Goal: Task Accomplishment & Management: Manage account settings

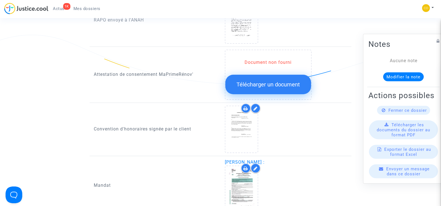
scroll to position [640, 0]
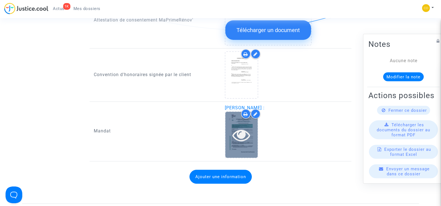
click at [243, 126] on icon at bounding box center [242, 135] width 18 height 18
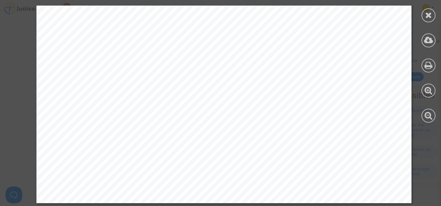
scroll to position [780, 0]
click at [430, 14] on icon at bounding box center [428, 15] width 7 height 8
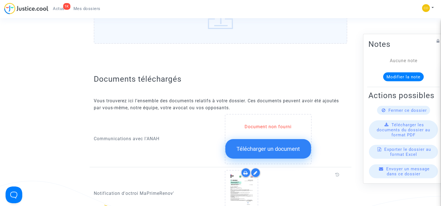
scroll to position [28, 0]
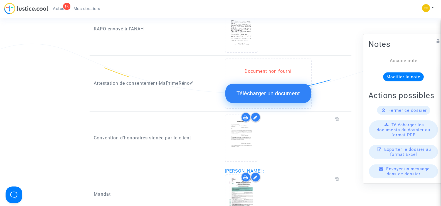
scroll to position [554, 0]
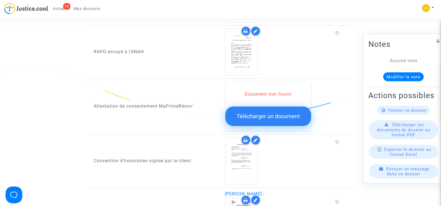
click at [270, 113] on span "Télécharger un document" at bounding box center [268, 116] width 63 height 7
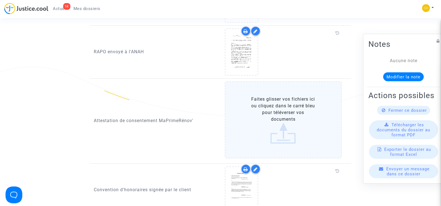
click at [270, 111] on label "Faites glisser vos fichiers ici ou cliquez dans le carré bleu pour téléverser v…" at bounding box center [283, 119] width 117 height 77
click at [0, 0] on input "Faites glisser vos fichiers ici ou cliquez dans le carré bleu pour téléverser v…" at bounding box center [0, 0] width 0 height 0
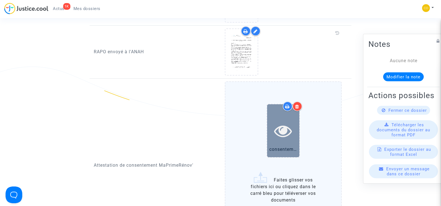
click at [293, 122] on div at bounding box center [283, 131] width 32 height 18
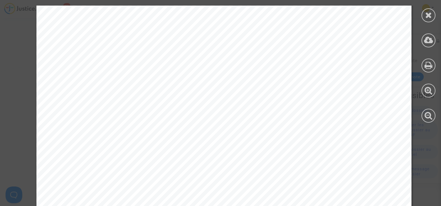
scroll to position [338, 0]
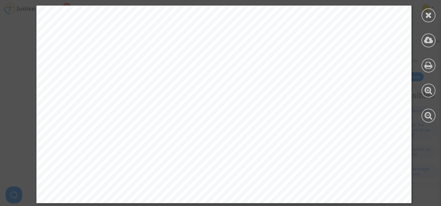
click at [425, 21] on div at bounding box center [428, 64] width 25 height 128
click at [429, 16] on icon at bounding box center [428, 15] width 7 height 8
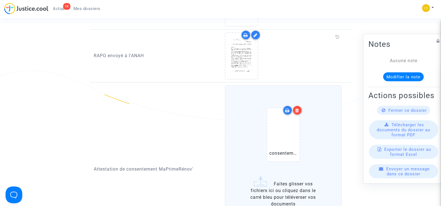
scroll to position [638, 0]
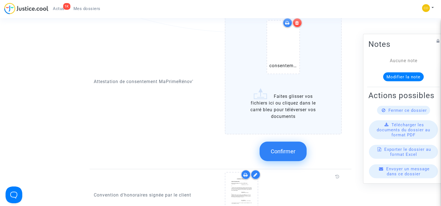
click at [293, 148] on span "Confirmer" at bounding box center [283, 151] width 25 height 7
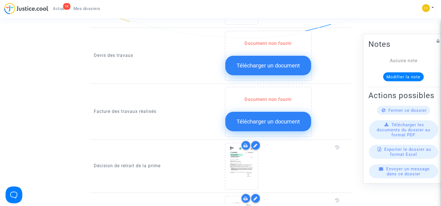
scroll to position [359, 0]
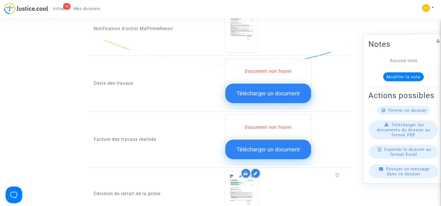
click at [278, 146] on span "Télécharger un document" at bounding box center [268, 149] width 63 height 7
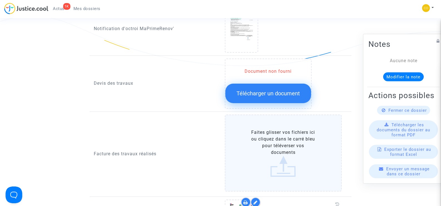
click at [279, 141] on label "Faites glisser vos fichiers ici ou cliquez dans le carré bleu pour téléverser v…" at bounding box center [283, 152] width 117 height 77
click at [0, 0] on input "Faites glisser vos fichiers ici ou cliquez dans le carré bleu pour téléverser v…" at bounding box center [0, 0] width 0 height 0
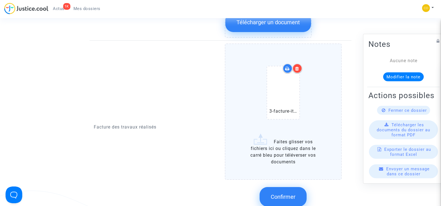
scroll to position [443, 0]
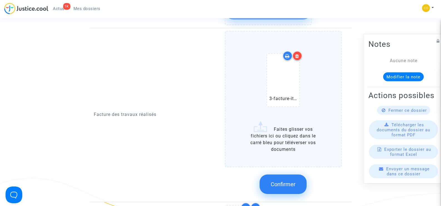
click at [288, 181] on span "Confirmer" at bounding box center [283, 184] width 25 height 7
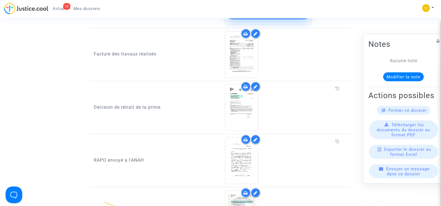
scroll to position [359, 0]
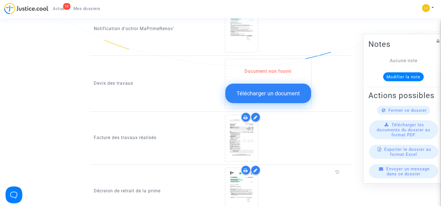
click at [270, 90] on span "Télécharger un document" at bounding box center [268, 93] width 63 height 7
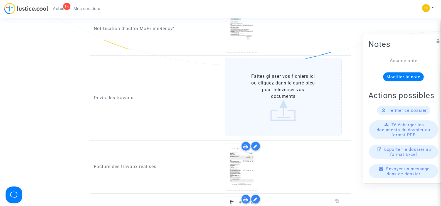
click at [282, 92] on label "Faites glisser vos fichiers ici ou cliquez dans le carré bleu pour téléverser v…" at bounding box center [283, 96] width 117 height 77
click at [0, 0] on input "Faites glisser vos fichiers ici ou cliquez dans le carré bleu pour téléverser v…" at bounding box center [0, 0] width 0 height 0
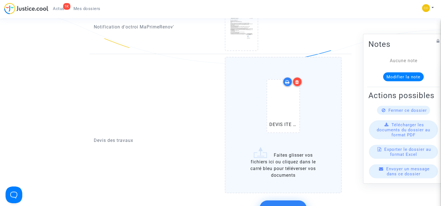
scroll to position [415, 0]
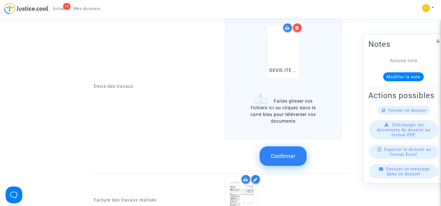
click at [292, 112] on label "DEVIS ITE DE BC.pdf Faites glisser vos fichiers ici ou cliquez dans le carré bl…" at bounding box center [283, 71] width 117 height 136
click at [0, 0] on input "DEVIS ITE DE BC.pdf Faites glisser vos fichiers ici ou cliquez dans le carré bl…" at bounding box center [0, 0] width 0 height 0
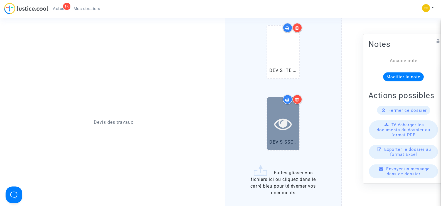
click at [272, 122] on div at bounding box center [283, 124] width 32 height 18
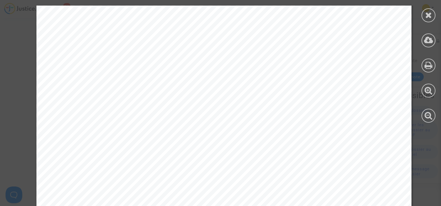
scroll to position [872, 0]
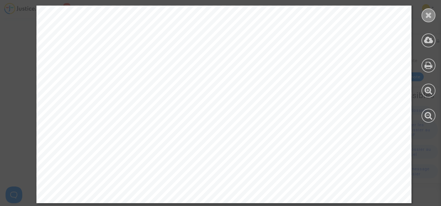
click at [425, 15] on div at bounding box center [429, 15] width 14 height 14
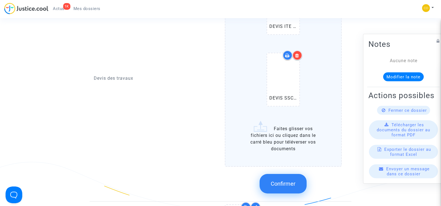
scroll to position [499, 0]
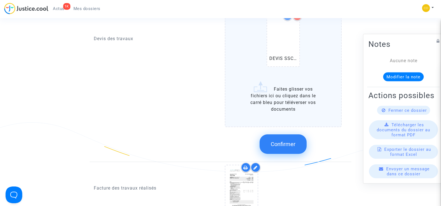
click at [280, 141] on span "Confirmer" at bounding box center [283, 144] width 25 height 7
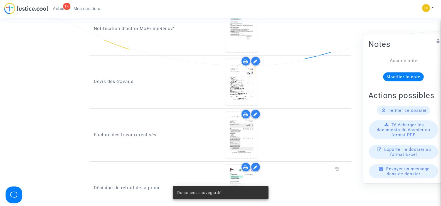
scroll to position [256, 0]
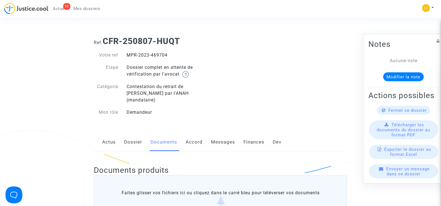
drag, startPoint x: 169, startPoint y: 55, endPoint x: 122, endPoint y: 55, distance: 46.5
click at [123, 55] on div "MPR-2023-469704" at bounding box center [172, 55] width 98 height 7
copy div "MPR-2023-469704"
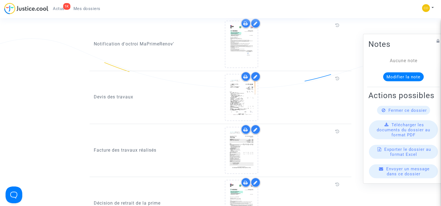
scroll to position [390, 0]
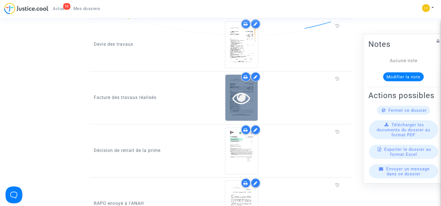
click at [244, 98] on icon at bounding box center [242, 98] width 18 height 18
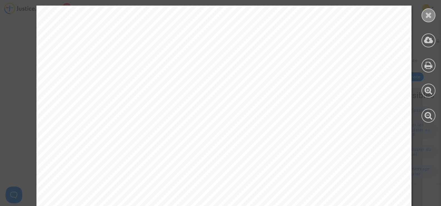
click at [426, 13] on icon at bounding box center [428, 15] width 7 height 8
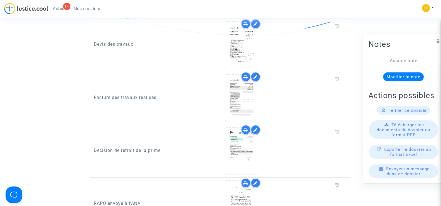
click at [252, 72] on div at bounding box center [256, 77] width 10 height 10
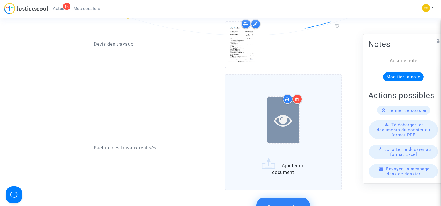
click at [287, 111] on icon at bounding box center [283, 120] width 18 height 18
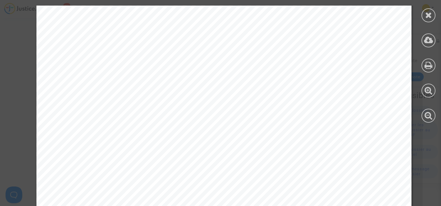
scroll to position [28, 0]
click at [431, 19] on div at bounding box center [429, 15] width 14 height 14
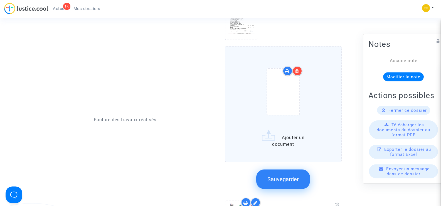
scroll to position [418, 0]
click at [296, 176] on span "Sauvegarder" at bounding box center [283, 179] width 31 height 7
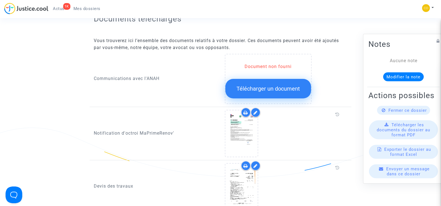
scroll to position [251, 0]
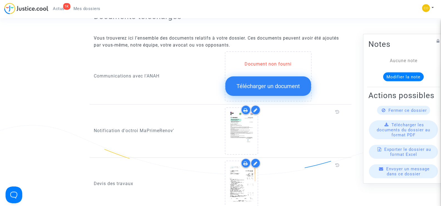
click at [285, 83] on span "Télécharger un document" at bounding box center [268, 86] width 63 height 7
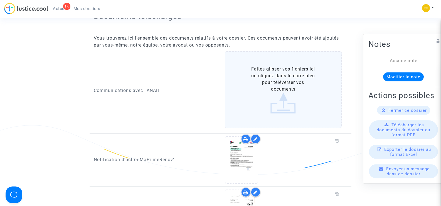
click at [283, 85] on label "Faites glisser vos fichiers ici ou cliquez dans le carré bleu pour téléverser v…" at bounding box center [283, 89] width 117 height 77
click at [0, 0] on input "Faites glisser vos fichiers ici ou cliquez dans le carré bleu pour téléverser v…" at bounding box center [0, 0] width 0 height 0
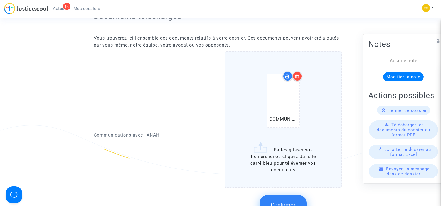
scroll to position [306, 0]
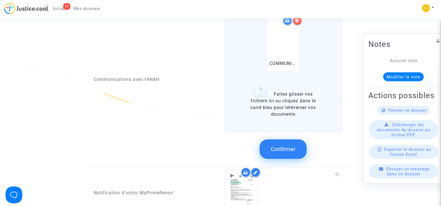
click at [294, 146] on span "Confirmer" at bounding box center [283, 149] width 25 height 7
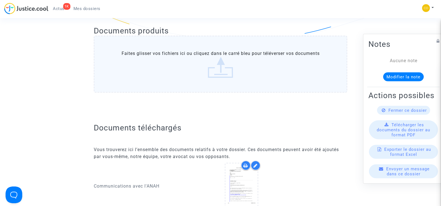
scroll to position [0, 0]
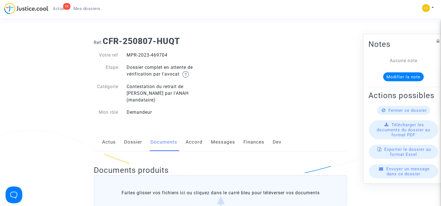
click at [89, 9] on span "Mes dossiers" at bounding box center [87, 8] width 27 height 5
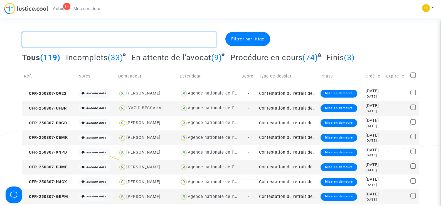
click at [57, 38] on textarea at bounding box center [119, 39] width 194 height 15
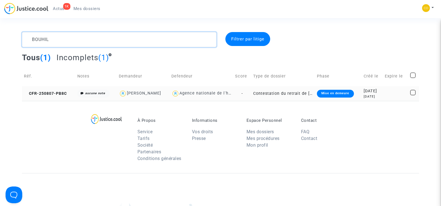
type textarea "BOUHIL"
click at [41, 91] on copy "CFR-250807-PB8C" at bounding box center [45, 93] width 43 height 5
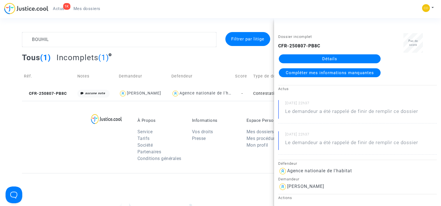
click at [329, 61] on link "Détails" at bounding box center [330, 58] width 102 height 9
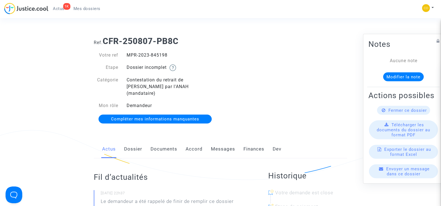
click at [162, 140] on link "Documents" at bounding box center [164, 149] width 27 height 18
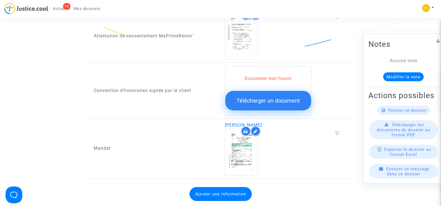
scroll to position [668, 0]
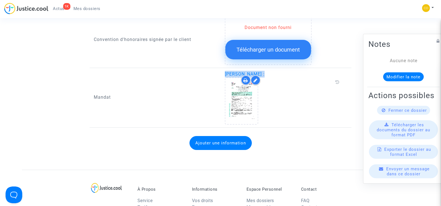
drag, startPoint x: 270, startPoint y: 67, endPoint x: 226, endPoint y: 70, distance: 44.7
click at [226, 71] on div "[PERSON_NAME] :" at bounding box center [286, 98] width 123 height 54
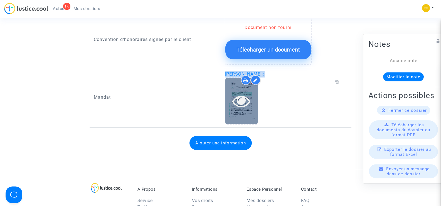
copy span "[PERSON_NAME]"
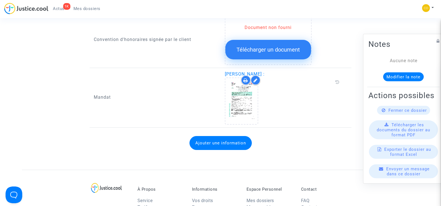
click at [296, 92] on div at bounding box center [283, 100] width 117 height 47
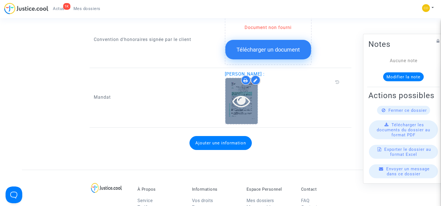
click at [257, 97] on div at bounding box center [242, 101] width 32 height 18
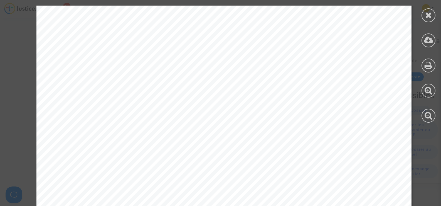
scroll to position [872, 0]
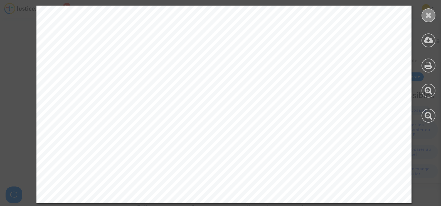
click at [434, 13] on div at bounding box center [429, 15] width 14 height 14
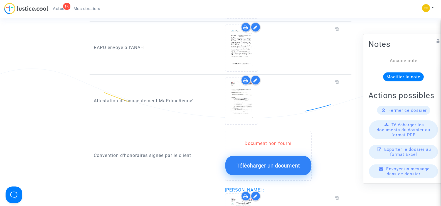
scroll to position [501, 0]
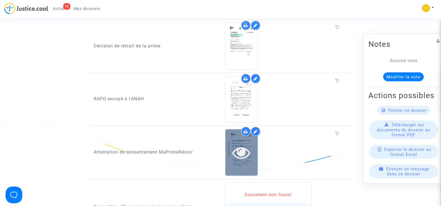
click at [248, 144] on icon at bounding box center [242, 152] width 18 height 18
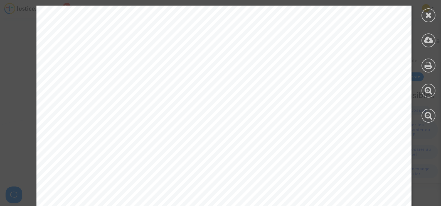
scroll to position [696, 0]
click at [427, 15] on icon at bounding box center [428, 15] width 7 height 8
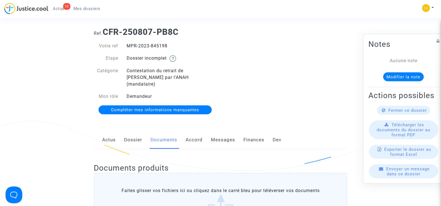
scroll to position [0, 0]
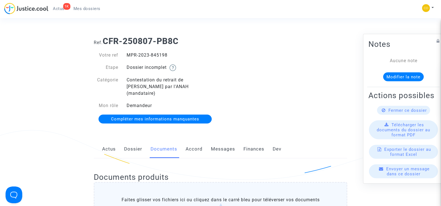
drag, startPoint x: 173, startPoint y: 55, endPoint x: 128, endPoint y: 55, distance: 45.1
click at [128, 55] on div "MPR-2023-845198" at bounding box center [172, 55] width 98 height 7
copy div "MPR-2023-845198"
click at [330, 94] on div "Ref. CFR-250807-PB8C Votre ref MPR-2023-845198 Etape Dossier incomplet Catégori…" at bounding box center [221, 80] width 262 height 96
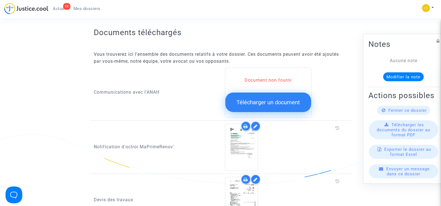
scroll to position [334, 0]
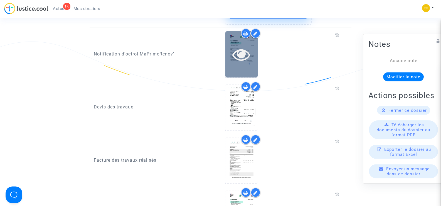
click at [252, 62] on div at bounding box center [242, 54] width 32 height 46
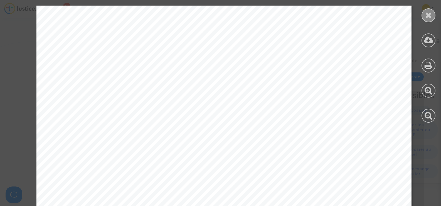
click at [434, 11] on div at bounding box center [429, 15] width 14 height 14
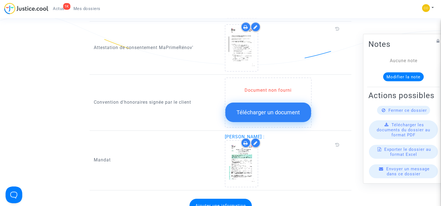
scroll to position [640, 0]
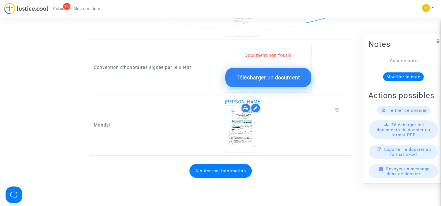
click at [279, 74] on span "Télécharger un document" at bounding box center [268, 77] width 63 height 7
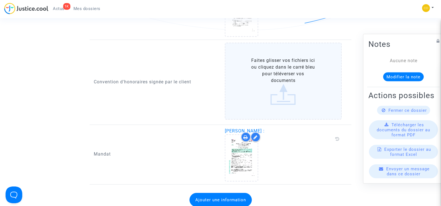
click at [279, 71] on label "Faites glisser vos fichiers ici ou cliquez dans le carré bleu pour téléverser v…" at bounding box center [283, 81] width 117 height 77
click at [0, 0] on input "Faites glisser vos fichiers ici ou cliquez dans le carré bleu pour téléverser v…" at bounding box center [0, 0] width 0 height 0
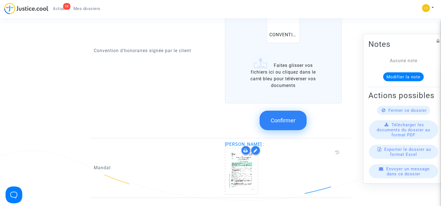
scroll to position [724, 0]
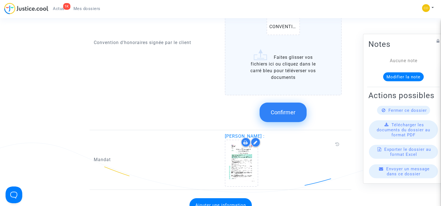
click at [285, 109] on button "Confirmer" at bounding box center [283, 111] width 47 height 19
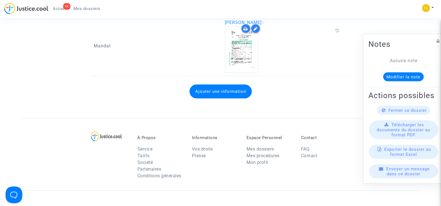
scroll to position [613, 0]
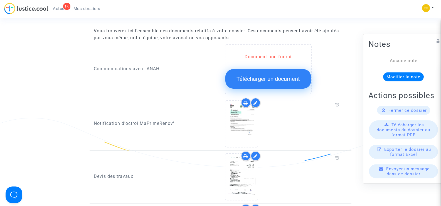
scroll to position [251, 0]
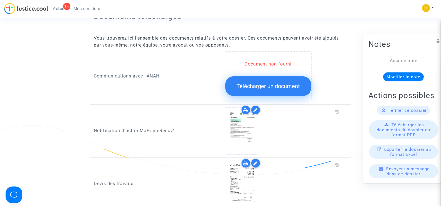
click at [270, 83] on span "Télécharger un document" at bounding box center [268, 86] width 63 height 7
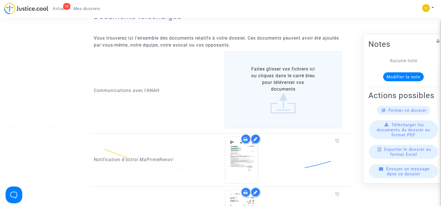
click at [273, 82] on label "Faites glisser vos fichiers ici ou cliquez dans le carré bleu pour téléverser v…" at bounding box center [283, 89] width 117 height 77
click at [0, 0] on input "Faites glisser vos fichiers ici ou cliquez dans le carré bleu pour téléverser v…" at bounding box center [0, 0] width 0 height 0
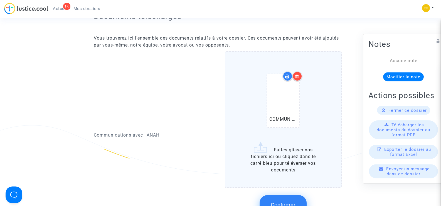
scroll to position [278, 0]
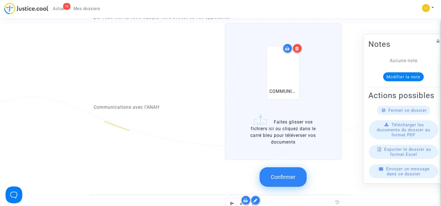
click at [282, 167] on button "Confirmer" at bounding box center [283, 176] width 47 height 19
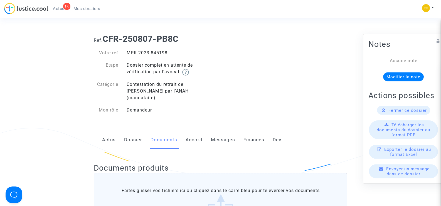
scroll to position [0, 0]
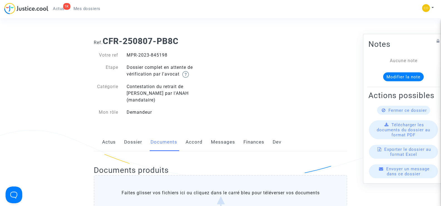
drag, startPoint x: 170, startPoint y: 55, endPoint x: 128, endPoint y: 53, distance: 41.5
click at [128, 53] on div "MPR-2023-845198" at bounding box center [172, 55] width 98 height 7
copy div "MPR-2023-845198"
drag, startPoint x: 92, startPoint y: 8, endPoint x: 119, endPoint y: 7, distance: 27.6
click at [92, 7] on span "Mes dossiers" at bounding box center [87, 8] width 27 height 5
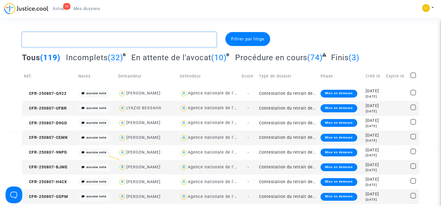
click at [62, 40] on textarea at bounding box center [119, 39] width 194 height 15
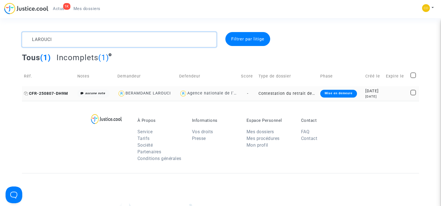
type textarea "LAROUCI"
click at [56, 94] on span "CFR-250807-DH9M" at bounding box center [46, 93] width 44 height 5
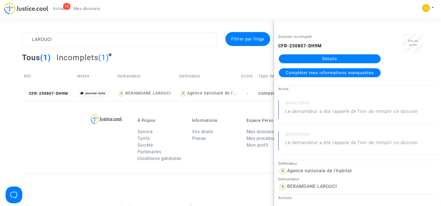
click at [339, 57] on link "Détails" at bounding box center [330, 58] width 102 height 9
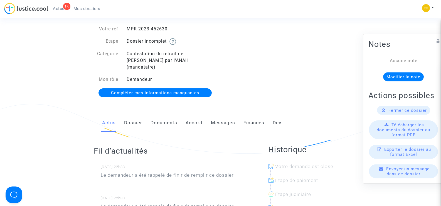
scroll to position [56, 0]
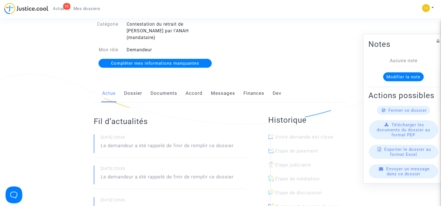
click at [164, 84] on link "Documents" at bounding box center [164, 93] width 27 height 18
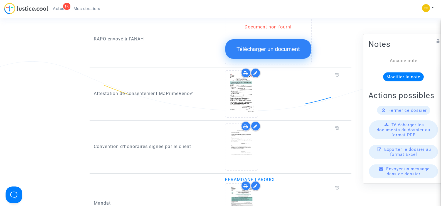
scroll to position [501, 0]
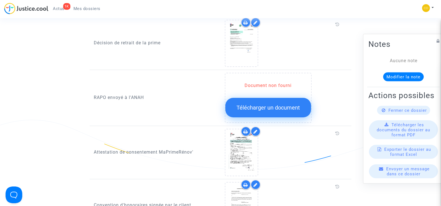
click at [325, 144] on div at bounding box center [283, 152] width 117 height 47
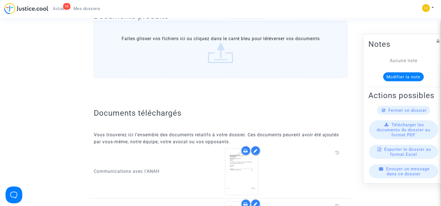
scroll to position [0, 0]
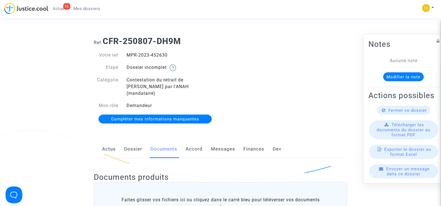
click at [84, 7] on span "Mes dossiers" at bounding box center [87, 8] width 27 height 5
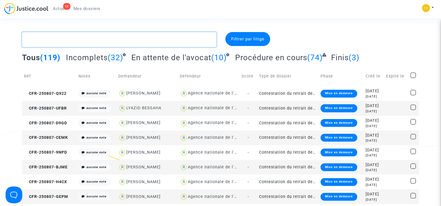
click at [55, 42] on textarea at bounding box center [119, 39] width 194 height 15
paste textarea "DERVISEVIC"
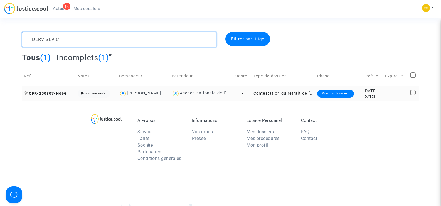
type textarea "DERVISEVIC"
click at [47, 93] on span "CFR-250807-N69G" at bounding box center [45, 93] width 43 height 5
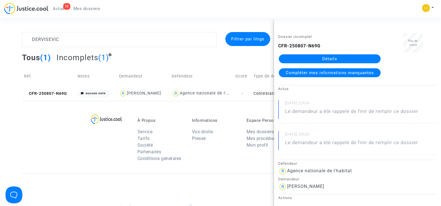
click at [328, 57] on link "Détails" at bounding box center [330, 58] width 102 height 9
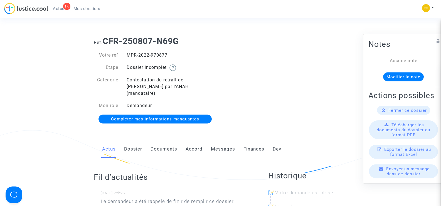
click at [153, 141] on link "Documents" at bounding box center [164, 149] width 27 height 18
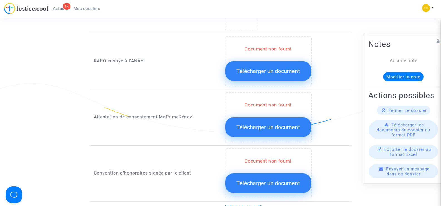
scroll to position [529, 0]
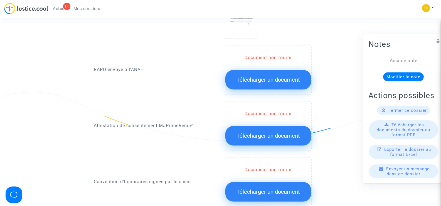
click at [272, 132] on span "Télécharger un document" at bounding box center [268, 135] width 63 height 7
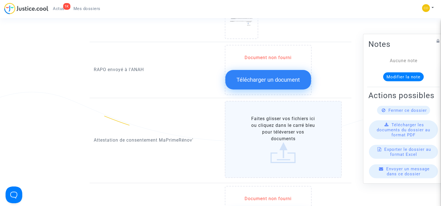
click at [272, 131] on label "Faites glisser vos fichiers ici ou cliquez dans le carré bleu pour téléverser v…" at bounding box center [283, 139] width 117 height 77
click at [0, 0] on input "Faites glisser vos fichiers ici ou cliquez dans le carré bleu pour téléverser v…" at bounding box center [0, 0] width 0 height 0
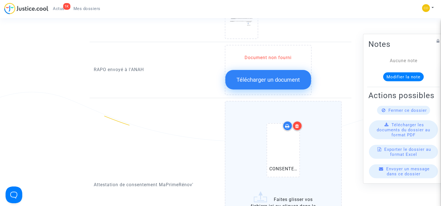
click at [299, 124] on icon at bounding box center [297, 126] width 4 height 4
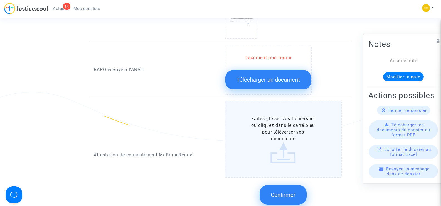
click at [284, 137] on label "Faites glisser vos fichiers ici ou cliquez dans le carré bleu pour téléverser v…" at bounding box center [283, 139] width 117 height 77
click at [0, 0] on input "Faites glisser vos fichiers ici ou cliquez dans le carré bleu pour téléverser v…" at bounding box center [0, 0] width 0 height 0
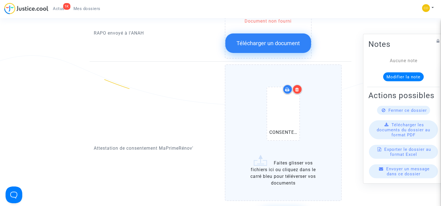
scroll to position [585, 0]
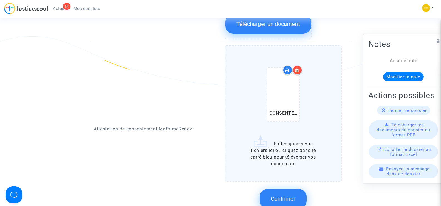
click at [276, 195] on span "Confirmer" at bounding box center [283, 198] width 25 height 7
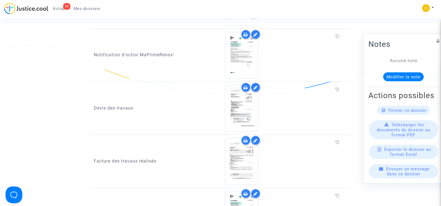
scroll to position [306, 0]
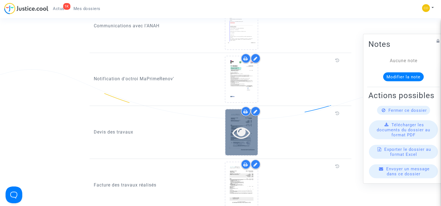
click at [255, 131] on div at bounding box center [242, 132] width 32 height 18
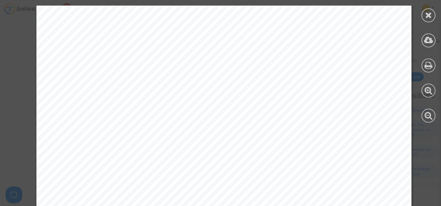
scroll to position [613, 0]
click at [427, 15] on icon at bounding box center [428, 15] width 7 height 8
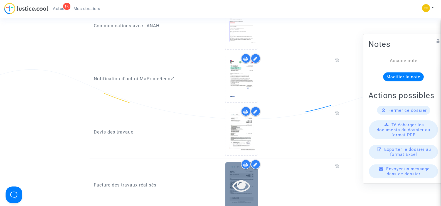
click at [247, 176] on icon at bounding box center [242, 185] width 18 height 18
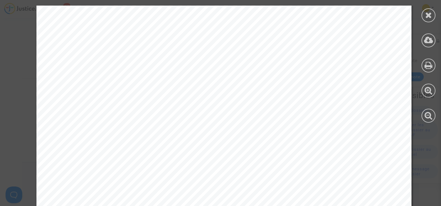
scroll to position [0, 0]
click at [425, 17] on icon at bounding box center [428, 15] width 7 height 8
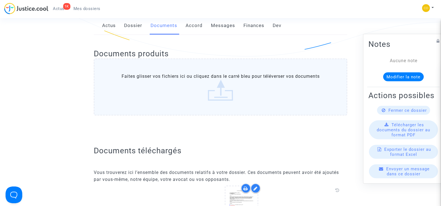
scroll to position [25, 0]
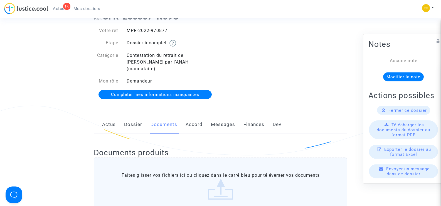
drag, startPoint x: 169, startPoint y: 30, endPoint x: 126, endPoint y: 26, distance: 43.6
click at [126, 26] on div "Votre ref MPR-2022-970877 Etape Dossier incomplet Catégorie Contestation du ret…" at bounding box center [155, 63] width 131 height 82
copy div "MPR-2022-970877"
click at [326, 78] on div "Ref. CFR-250807-N69G Votre ref MPR-2022-970877 Etape Dossier incomplet Catégori…" at bounding box center [221, 56] width 262 height 96
click at [94, 9] on span "Mes dossiers" at bounding box center [87, 8] width 27 height 5
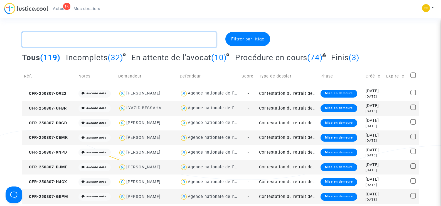
click at [89, 41] on textarea at bounding box center [119, 39] width 194 height 15
paste textarea "LE STRAT"
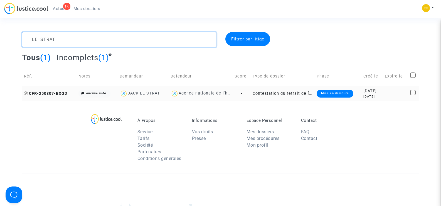
type textarea "LE STRAT"
click at [47, 92] on span "CFR-250807-BXGD" at bounding box center [45, 93] width 43 height 5
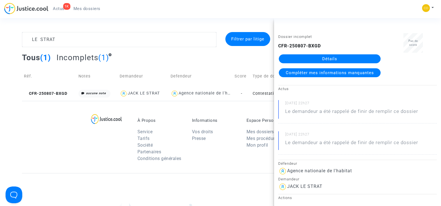
click at [340, 60] on link "Détails" at bounding box center [330, 58] width 102 height 9
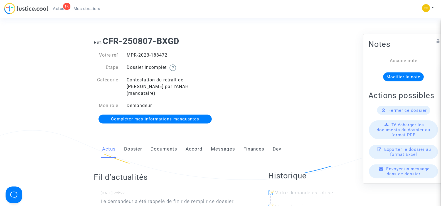
click at [165, 142] on link "Documents" at bounding box center [164, 149] width 27 height 18
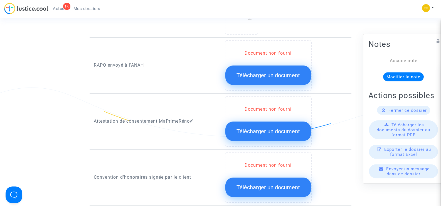
scroll to position [501, 0]
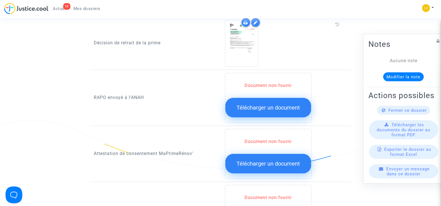
click at [279, 160] on span "Télécharger un document" at bounding box center [268, 163] width 63 height 7
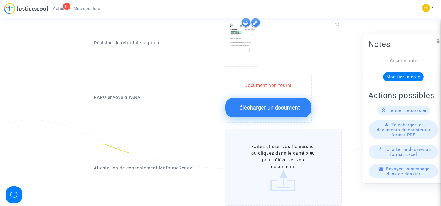
click at [280, 143] on label "Faites glisser vos fichiers ici ou cliquez dans le carré bleu pour téléverser v…" at bounding box center [283, 167] width 117 height 77
click at [0, 0] on input "Faites glisser vos fichiers ici ou cliquez dans le carré bleu pour téléverser v…" at bounding box center [0, 0] width 0 height 0
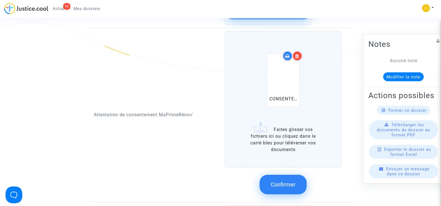
scroll to position [613, 0]
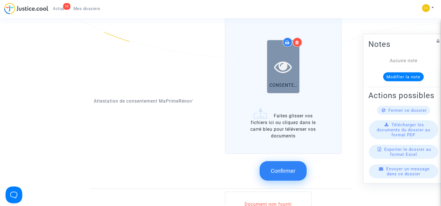
click at [284, 67] on icon at bounding box center [283, 67] width 18 height 18
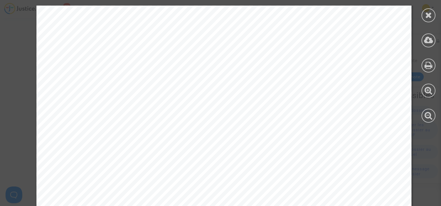
scroll to position [338, 0]
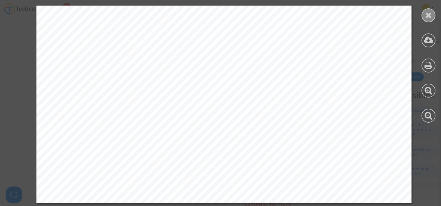
click at [432, 12] on div at bounding box center [429, 15] width 14 height 14
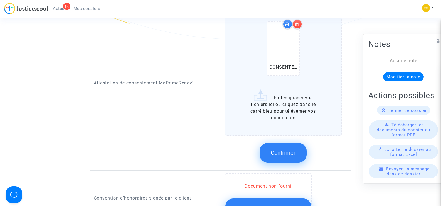
scroll to position [640, 0]
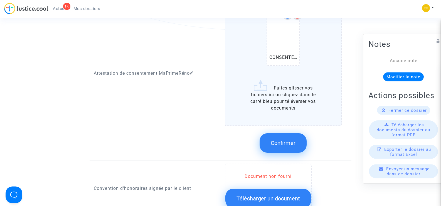
click at [281, 140] on span "Confirmer" at bounding box center [283, 143] width 25 height 7
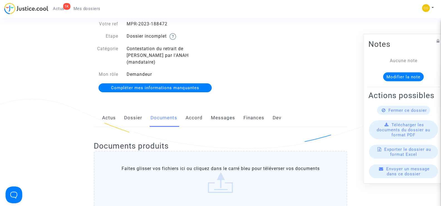
scroll to position [0, 0]
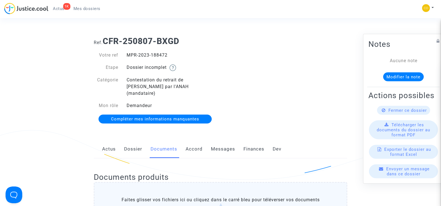
click at [82, 9] on span "Mes dossiers" at bounding box center [87, 8] width 27 height 5
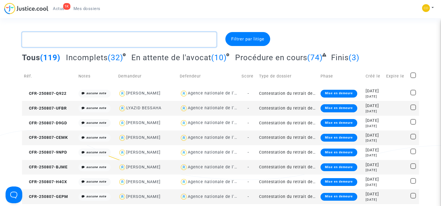
click at [54, 41] on textarea at bounding box center [119, 39] width 194 height 15
paste textarea "CLEDA"
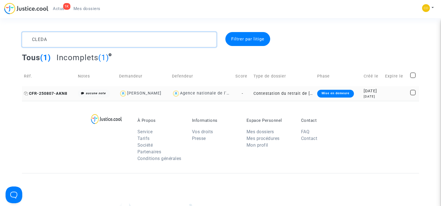
type textarea "CLEDA"
click at [54, 91] on span "CFR-250807-AKN8" at bounding box center [45, 93] width 43 height 5
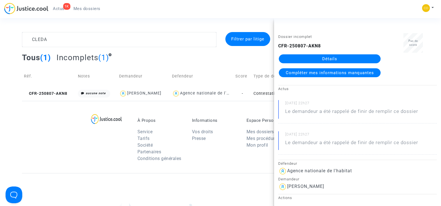
click at [323, 57] on link "Détails" at bounding box center [330, 58] width 102 height 9
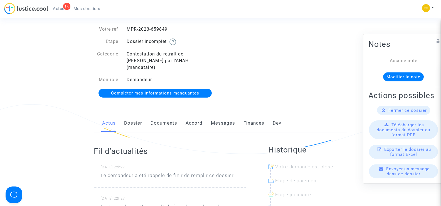
scroll to position [56, 0]
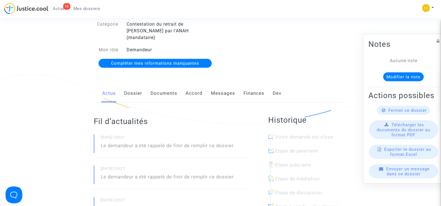
click at [162, 88] on link "Documents" at bounding box center [164, 93] width 27 height 18
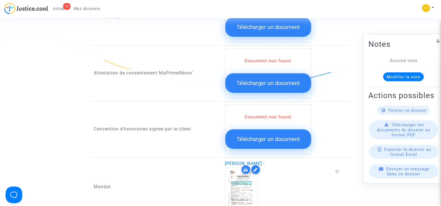
scroll to position [696, 0]
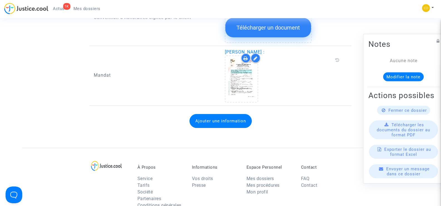
drag, startPoint x: 261, startPoint y: 45, endPoint x: 224, endPoint y: 45, distance: 37.6
click at [224, 49] on div "[PERSON_NAME] :" at bounding box center [286, 76] width 131 height 54
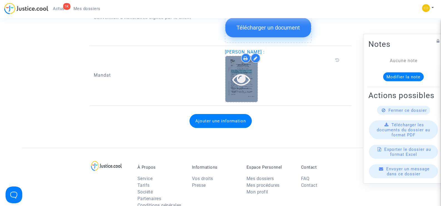
copy span "[PERSON_NAME]"
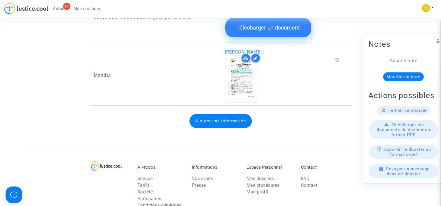
click at [322, 89] on div at bounding box center [283, 78] width 117 height 47
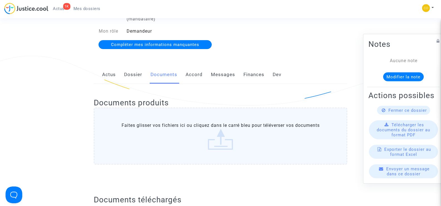
scroll to position [0, 0]
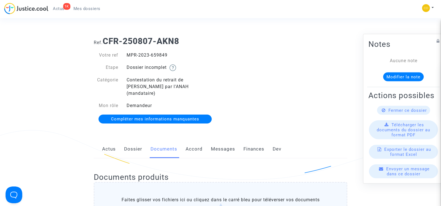
drag, startPoint x: 174, startPoint y: 57, endPoint x: 127, endPoint y: 55, distance: 47.1
click at [127, 55] on div "MPR-2023-659849" at bounding box center [172, 55] width 98 height 7
copy div "MPR-2023-659849"
click at [332, 97] on div "Ref. CFR-250807-AKN8 Votre ref MPR-2023-659849 Etape Dossier incomplet Catégori…" at bounding box center [221, 80] width 262 height 96
click at [90, 6] on span "Mes dossiers" at bounding box center [87, 8] width 27 height 5
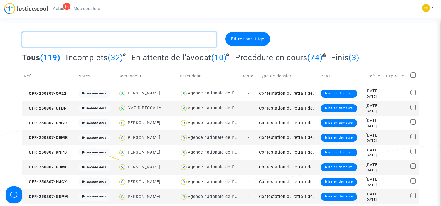
click at [53, 41] on textarea at bounding box center [119, 39] width 194 height 15
paste textarea "VILARET"
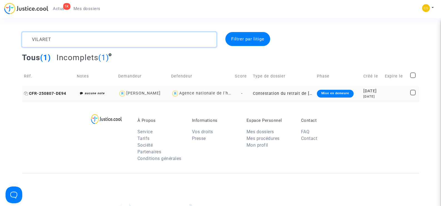
type textarea "VILARET"
click at [45, 91] on span "CFR-250807-DE94" at bounding box center [45, 93] width 42 height 5
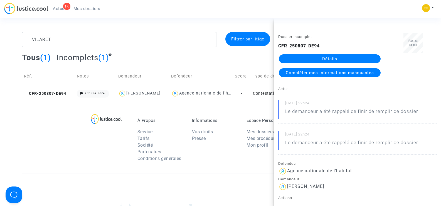
click at [310, 61] on link "Détails" at bounding box center [330, 58] width 102 height 9
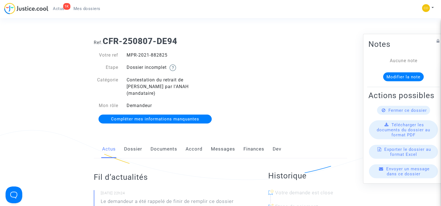
click at [164, 141] on link "Documents" at bounding box center [164, 149] width 27 height 18
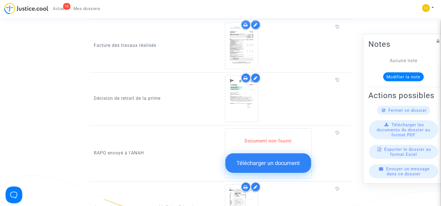
scroll to position [446, 0]
click at [90, 5] on link "Mes dossiers" at bounding box center [87, 8] width 36 height 8
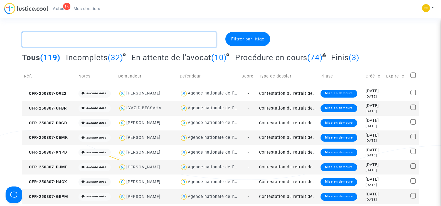
click at [40, 42] on textarea at bounding box center [119, 39] width 194 height 15
paste textarea "PHAM"
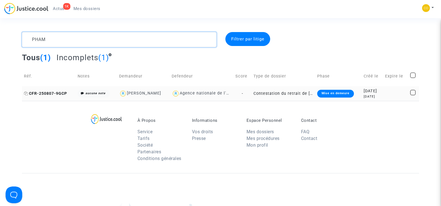
type textarea "PHAM"
click at [56, 94] on span "CFR-250807-9GCP" at bounding box center [45, 93] width 43 height 5
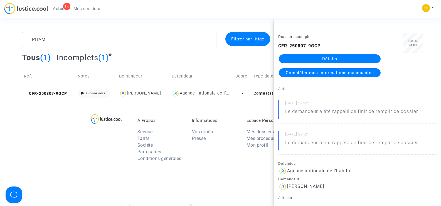
click at [347, 55] on link "Détails" at bounding box center [330, 58] width 102 height 9
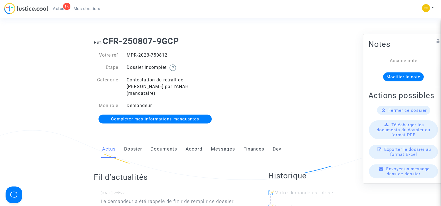
click at [159, 144] on link "Documents" at bounding box center [164, 149] width 27 height 18
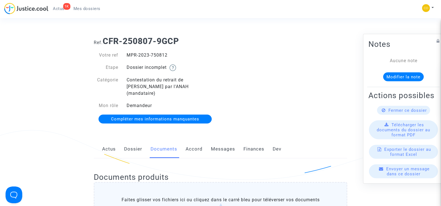
click at [87, 6] on link "Mes dossiers" at bounding box center [87, 8] width 36 height 8
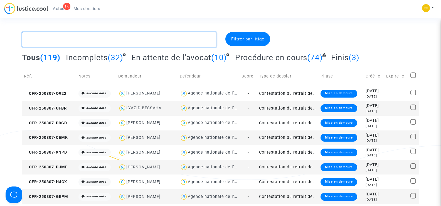
click at [63, 39] on textarea at bounding box center [119, 39] width 194 height 15
paste textarea "[PERSON_NAME]"
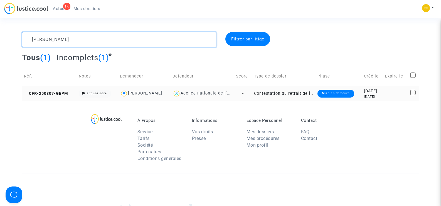
type textarea "[PERSON_NAME]"
click at [47, 90] on td "CFR-250807-GEPM" at bounding box center [49, 93] width 55 height 15
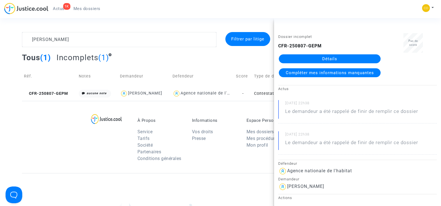
click at [311, 62] on link "Détails" at bounding box center [330, 58] width 102 height 9
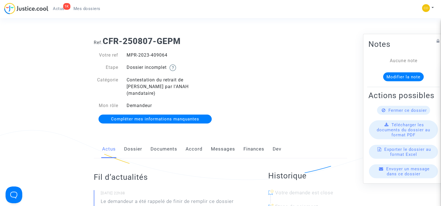
click at [169, 143] on link "Documents" at bounding box center [164, 149] width 27 height 18
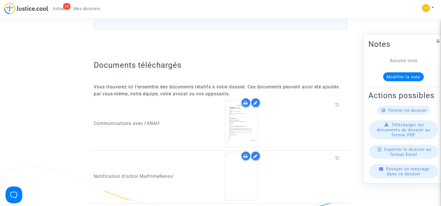
scroll to position [278, 0]
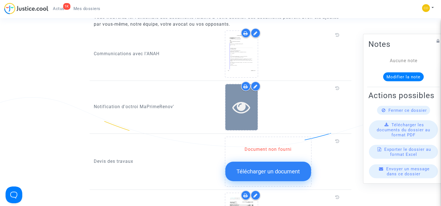
click at [238, 102] on icon at bounding box center [242, 107] width 18 height 18
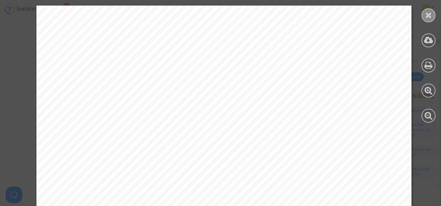
click at [430, 14] on icon at bounding box center [428, 15] width 7 height 8
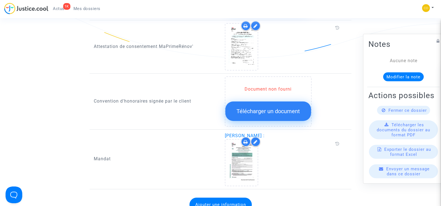
scroll to position [668, 0]
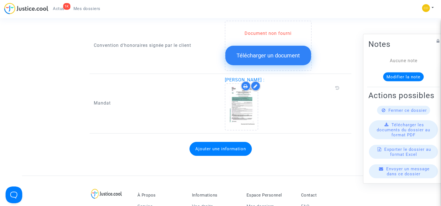
drag, startPoint x: 297, startPoint y: 73, endPoint x: 226, endPoint y: 72, distance: 71.3
click at [226, 77] on span "[PERSON_NAME] :" at bounding box center [245, 79] width 40 height 5
copy span "[PERSON_NAME]"
click at [309, 104] on div at bounding box center [283, 106] width 117 height 47
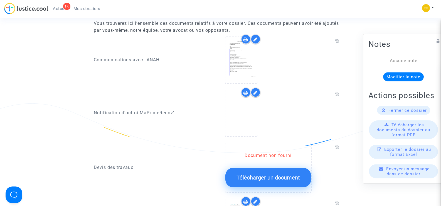
scroll to position [251, 0]
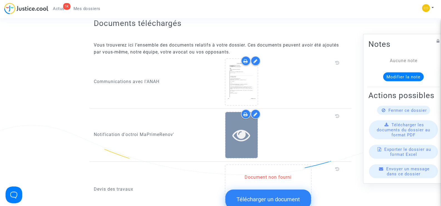
click at [244, 126] on icon at bounding box center [242, 135] width 18 height 18
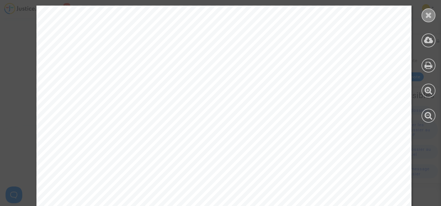
click at [427, 16] on icon at bounding box center [428, 15] width 7 height 8
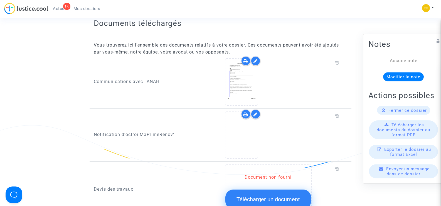
click at [258, 109] on div at bounding box center [256, 114] width 10 height 10
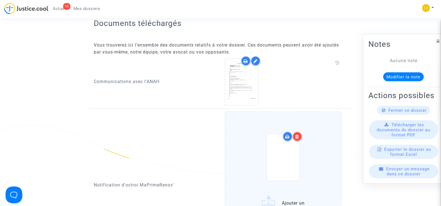
click at [297, 134] on icon at bounding box center [297, 136] width 4 height 4
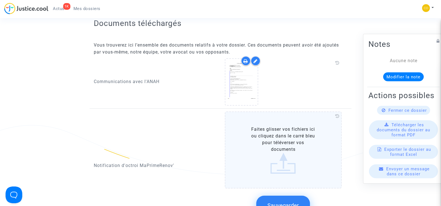
scroll to position [278, 0]
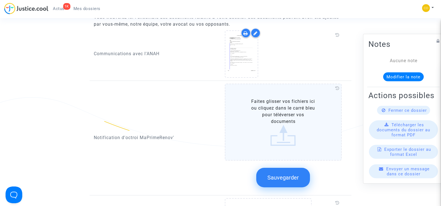
click at [280, 110] on label "Faites glisser vos fichiers ici ou cliquez dans le carré bleu pour téléverser v…" at bounding box center [283, 122] width 117 height 77
click at [0, 0] on input "Faites glisser vos fichiers ici ou cliquez dans le carré bleu pour téléverser v…" at bounding box center [0, 0] width 0 height 0
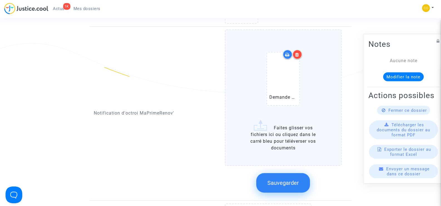
scroll to position [334, 0]
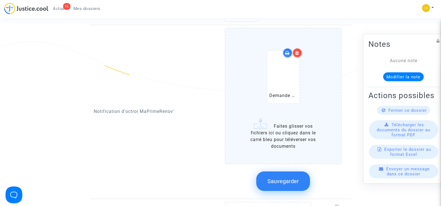
click at [293, 178] on span "Sauvegarder" at bounding box center [283, 181] width 31 height 7
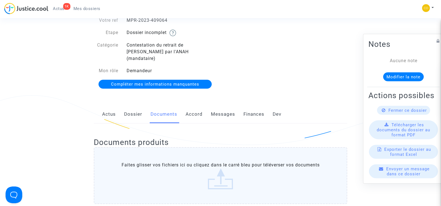
scroll to position [0, 0]
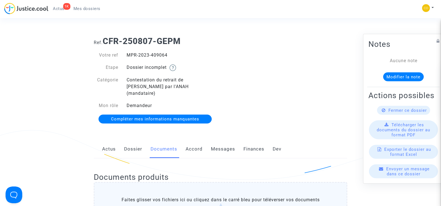
drag, startPoint x: 154, startPoint y: 54, endPoint x: 128, endPoint y: 52, distance: 26.6
click at [128, 52] on div "MPR-2023-409064" at bounding box center [172, 55] width 98 height 7
copy div "MPR-2023-409064"
click at [268, 68] on div "Ref. CFR-250807-GEPM Votre ref MPR-2023-409064 Etape Dossier incomplet Catégori…" at bounding box center [221, 80] width 262 height 96
drag, startPoint x: 169, startPoint y: 54, endPoint x: 127, endPoint y: 52, distance: 42.7
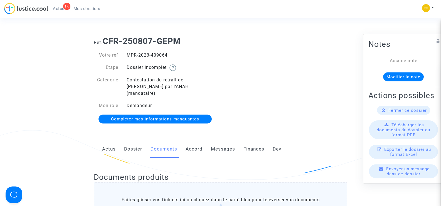
click at [127, 52] on div "MPR-2023-409064" at bounding box center [172, 55] width 98 height 7
copy div "MPR-2023-409064"
click at [314, 92] on div "Ref. CFR-250807-GEPM Votre ref MPR-2023-409064 Etape Dossier incomplet Catégori…" at bounding box center [221, 80] width 262 height 96
drag, startPoint x: 172, startPoint y: 57, endPoint x: 126, endPoint y: 56, distance: 46.0
click at [126, 56] on div "MPR-2023-409064" at bounding box center [172, 55] width 98 height 7
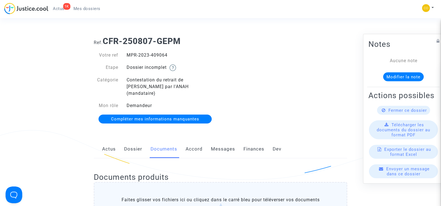
copy div "MPR-2023-409064"
click at [306, 97] on div "Ref. CFR-250807-GEPM Votre ref MPR-2023-409064 Etape Dossier incomplet Catégori…" at bounding box center [221, 80] width 262 height 96
click at [90, 7] on span "Mes dossiers" at bounding box center [87, 8] width 27 height 5
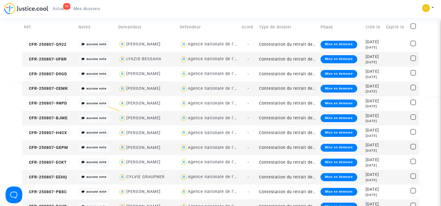
scroll to position [84, 0]
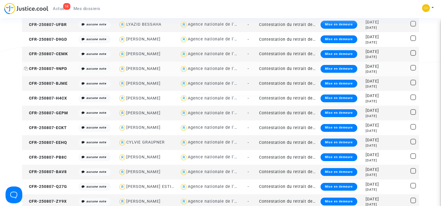
click at [47, 70] on span "CFR-250807-9NPD" at bounding box center [45, 68] width 43 height 5
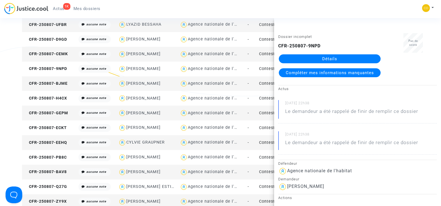
click at [336, 59] on link "Détails" at bounding box center [330, 58] width 102 height 9
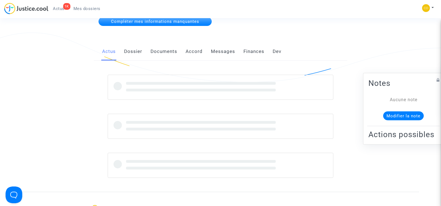
scroll to position [84, 0]
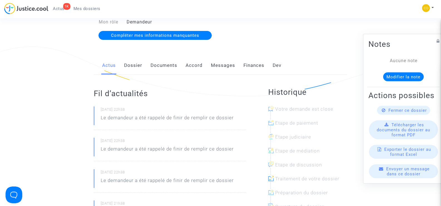
click at [139, 59] on link "Dossier" at bounding box center [133, 65] width 18 height 18
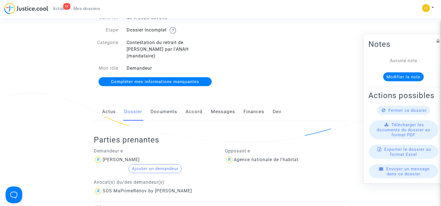
scroll to position [28, 0]
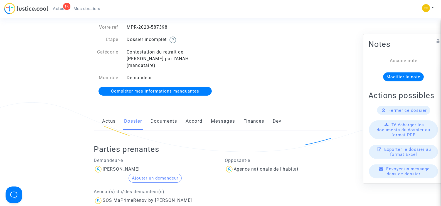
click at [163, 116] on link "Documents" at bounding box center [164, 121] width 27 height 18
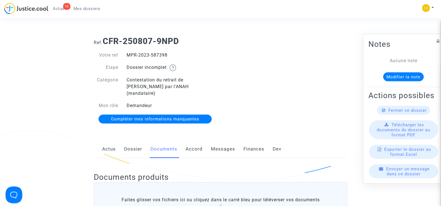
click at [222, 143] on link "Messages" at bounding box center [223, 149] width 24 height 18
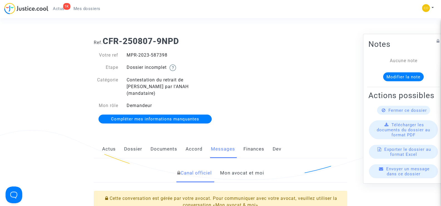
click at [84, 8] on span "Mes dossiers" at bounding box center [87, 8] width 27 height 5
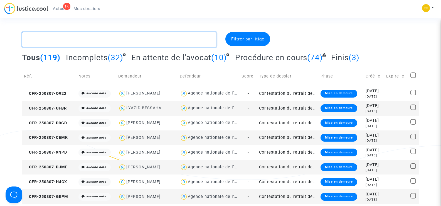
click at [53, 38] on textarea at bounding box center [119, 39] width 194 height 15
paste textarea "MOUMAN"
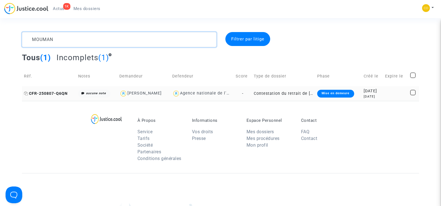
type textarea "MOUMAN"
click at [58, 91] on span "CFR-250807-Q6QN" at bounding box center [46, 93] width 44 height 5
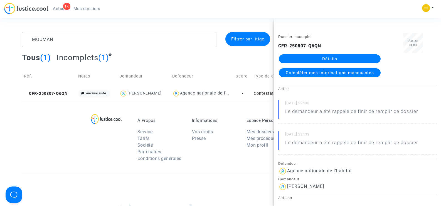
click at [339, 58] on link "Détails" at bounding box center [330, 58] width 102 height 9
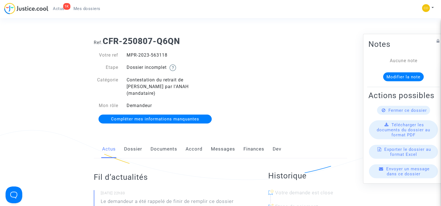
click at [171, 140] on link "Documents" at bounding box center [164, 149] width 27 height 18
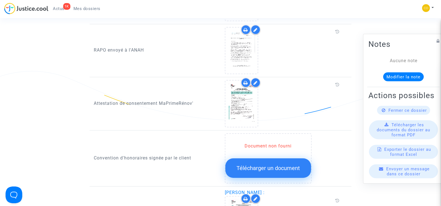
scroll to position [613, 0]
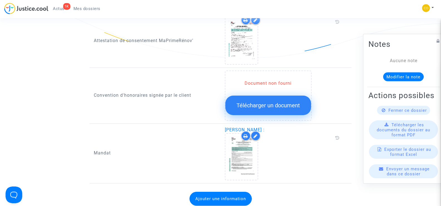
drag, startPoint x: 285, startPoint y: 123, endPoint x: 209, endPoint y: 123, distance: 75.2
click at [209, 126] on div "Mandat [PERSON_NAME] :" at bounding box center [221, 154] width 262 height 57
copy div "[PERSON_NAME]"
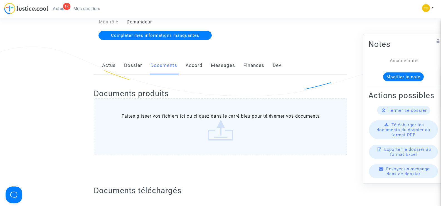
scroll to position [0, 0]
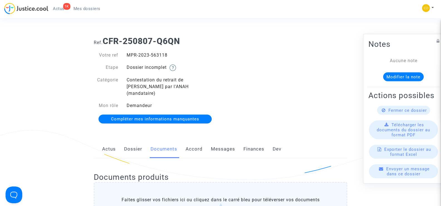
click at [79, 9] on span "Mes dossiers" at bounding box center [87, 8] width 27 height 5
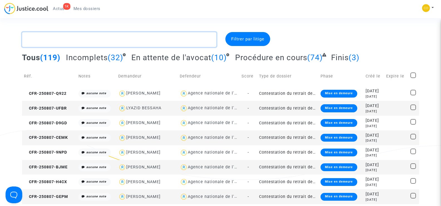
click at [58, 39] on textarea at bounding box center [119, 39] width 194 height 15
paste textarea "CHETOUANI"
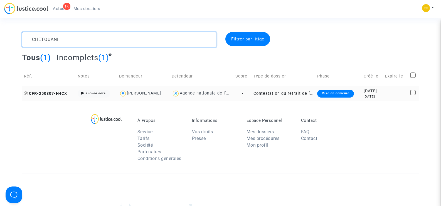
type textarea "CHETOUANI"
click at [44, 94] on span "CFR-250807-H4CX" at bounding box center [45, 93] width 43 height 5
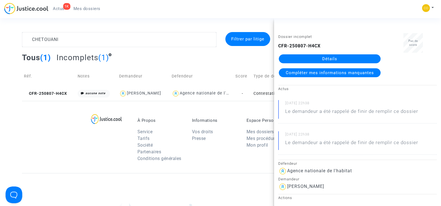
click at [333, 58] on link "Détails" at bounding box center [330, 58] width 102 height 9
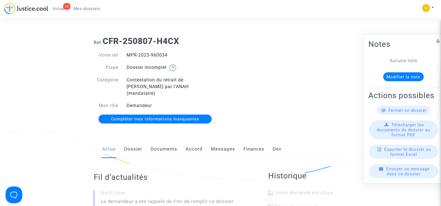
click at [156, 142] on link "Documents" at bounding box center [164, 149] width 27 height 18
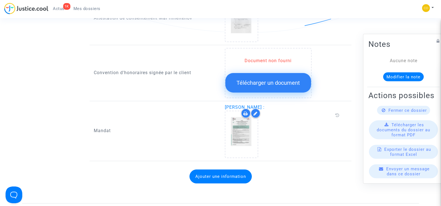
scroll to position [668, 0]
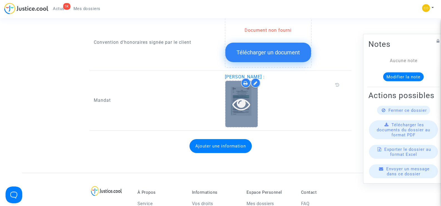
click at [239, 96] on icon at bounding box center [242, 104] width 18 height 18
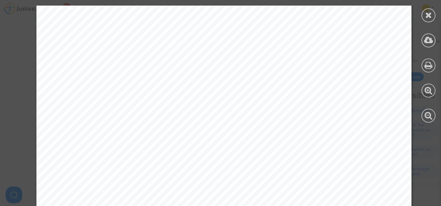
scroll to position [780, 0]
click at [427, 17] on icon at bounding box center [428, 15] width 7 height 8
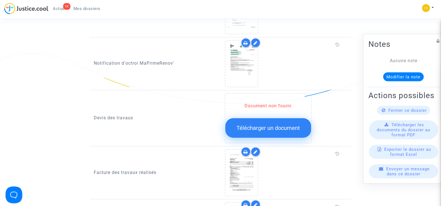
scroll to position [334, 0]
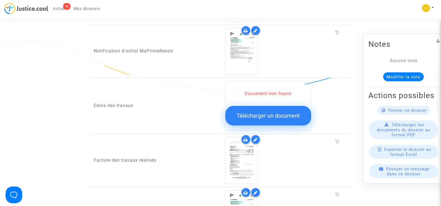
click at [266, 112] on span "Télécharger un document" at bounding box center [268, 115] width 63 height 7
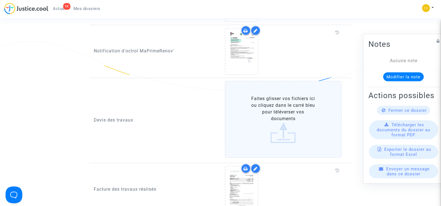
click at [276, 110] on label "Faites glisser vos fichiers ici ou cliquez dans le carré bleu pour téléverser v…" at bounding box center [283, 119] width 117 height 77
click at [0, 0] on input "Faites glisser vos fichiers ici ou cliquez dans le carré bleu pour téléverser v…" at bounding box center [0, 0] width 0 height 0
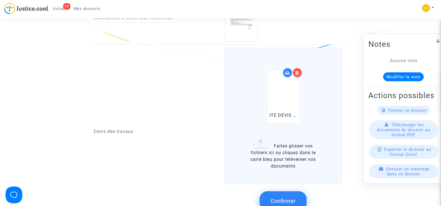
scroll to position [418, 0]
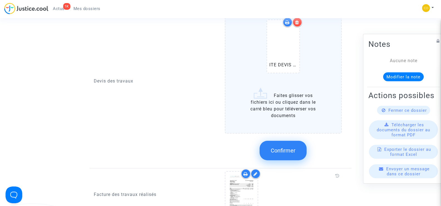
click at [280, 106] on label "ITE DEVIS MOOMEN (1).pdf Faites glisser vos fichiers ici ou cliquez dans le car…" at bounding box center [283, 65] width 117 height 136
click at [0, 0] on input "ITE DEVIS MOOMEN (1).pdf Faites glisser vos fichiers ici ou cliquez dans le car…" at bounding box center [0, 0] width 0 height 0
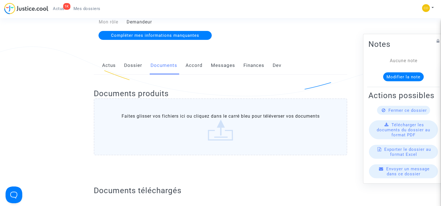
scroll to position [0, 0]
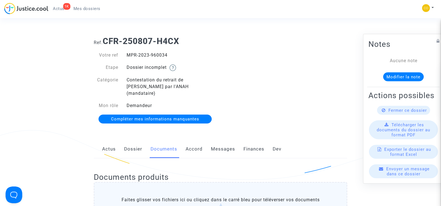
drag, startPoint x: 177, startPoint y: 55, endPoint x: 127, endPoint y: 55, distance: 49.8
click at [127, 55] on div "MPR-2023-960034" at bounding box center [172, 55] width 98 height 7
copy div "MPR-2023-960034"
click at [292, 89] on div "Ref. CFR-250807-H4CX Votre ref MPR-2023-960034 Etape Dossier incomplet Catégori…" at bounding box center [221, 80] width 262 height 96
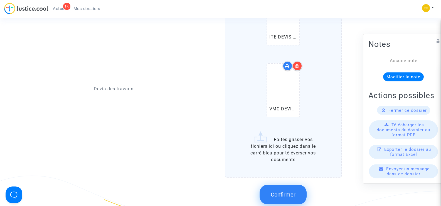
scroll to position [501, 0]
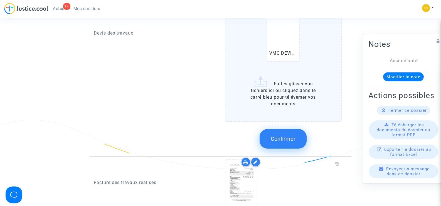
click at [277, 135] on span "Confirmer" at bounding box center [283, 138] width 25 height 7
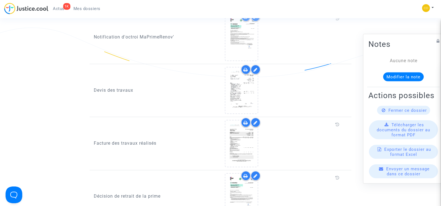
scroll to position [334, 0]
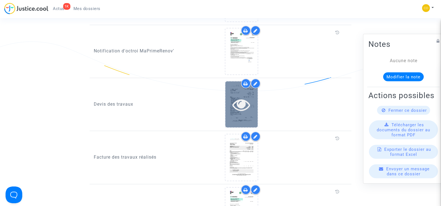
click at [248, 101] on icon at bounding box center [242, 105] width 18 height 18
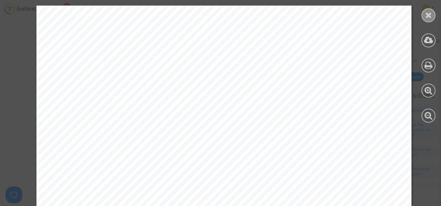
click at [424, 17] on div at bounding box center [429, 15] width 14 height 14
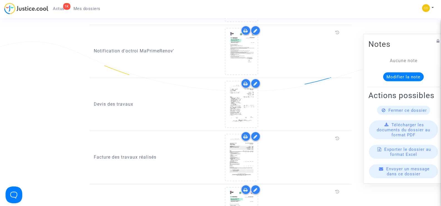
click at [257, 81] on icon at bounding box center [256, 83] width 4 height 4
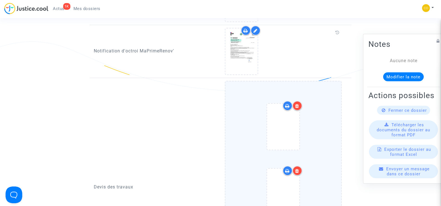
click at [297, 104] on icon at bounding box center [297, 106] width 4 height 4
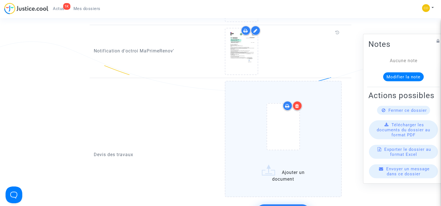
click at [298, 104] on icon at bounding box center [297, 106] width 4 height 4
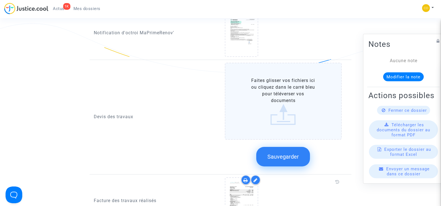
scroll to position [362, 0]
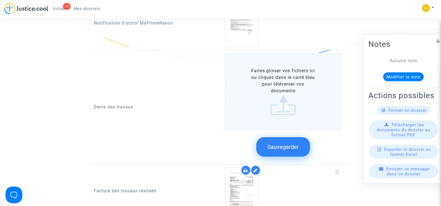
click at [282, 144] on button "Sauvegarder" at bounding box center [283, 146] width 54 height 19
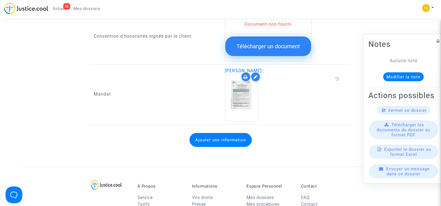
scroll to position [668, 0]
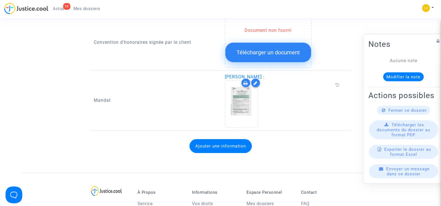
drag, startPoint x: 272, startPoint y: 70, endPoint x: 224, endPoint y: 71, distance: 48.2
click at [224, 74] on div "[PERSON_NAME] :" at bounding box center [286, 101] width 131 height 54
click at [337, 82] on icon at bounding box center [338, 84] width 4 height 4
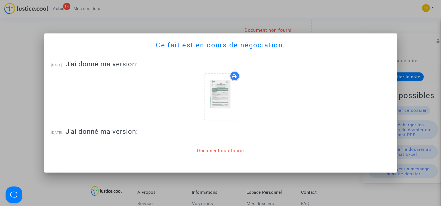
scroll to position [0, 0]
click at [379, 18] on div at bounding box center [220, 103] width 441 height 206
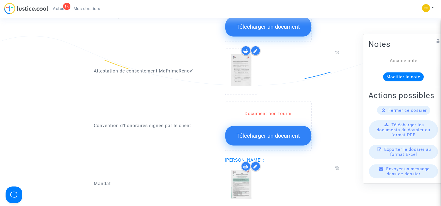
scroll to position [585, 0]
